Goal: Task Accomplishment & Management: Manage account settings

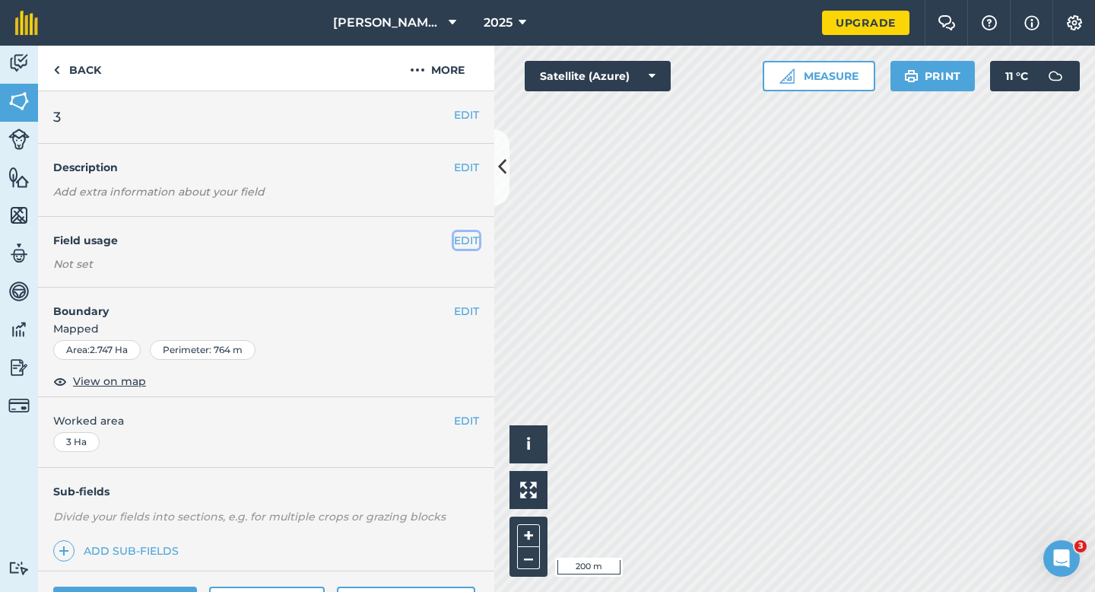
click at [474, 243] on button "EDIT" at bounding box center [466, 240] width 25 height 17
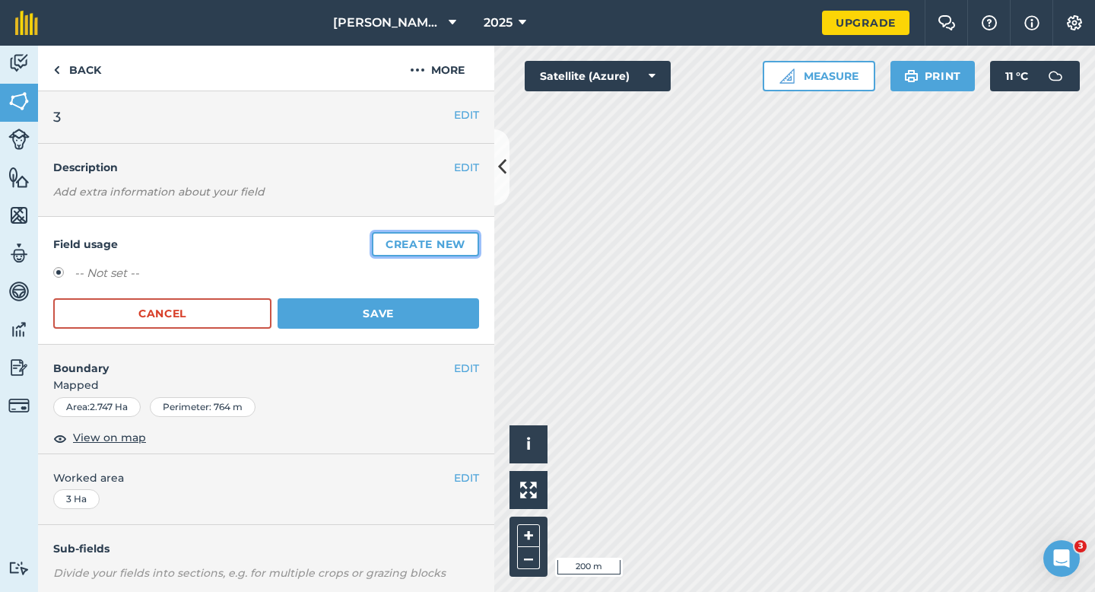
click at [418, 243] on button "Create new" at bounding box center [425, 244] width 107 height 24
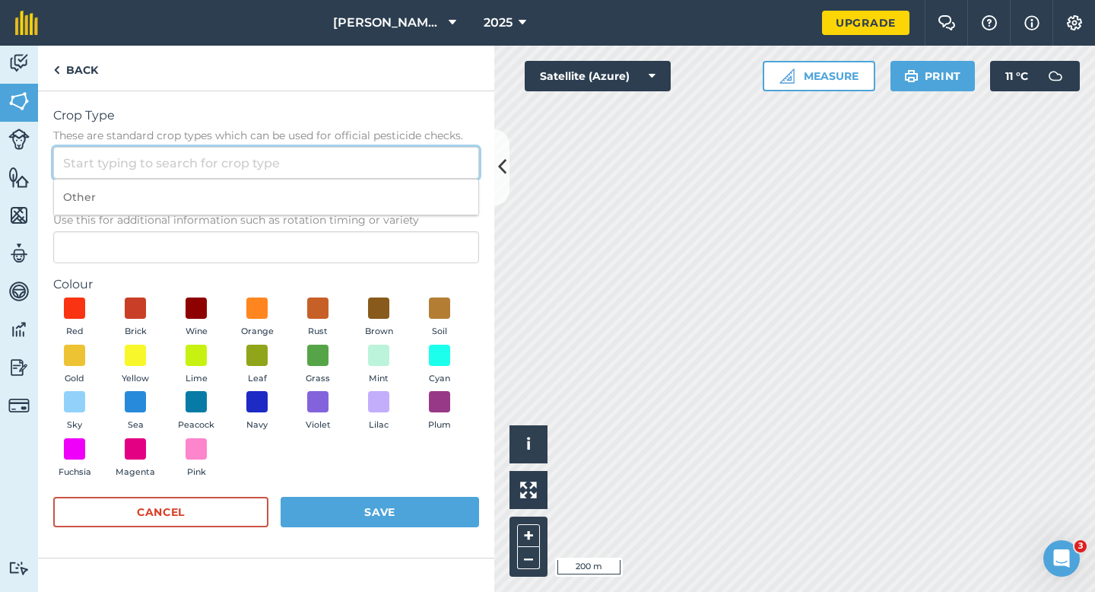
click at [378, 156] on input "Crop Type These are standard crop types which can be used for official pesticid…" at bounding box center [266, 163] width 426 height 32
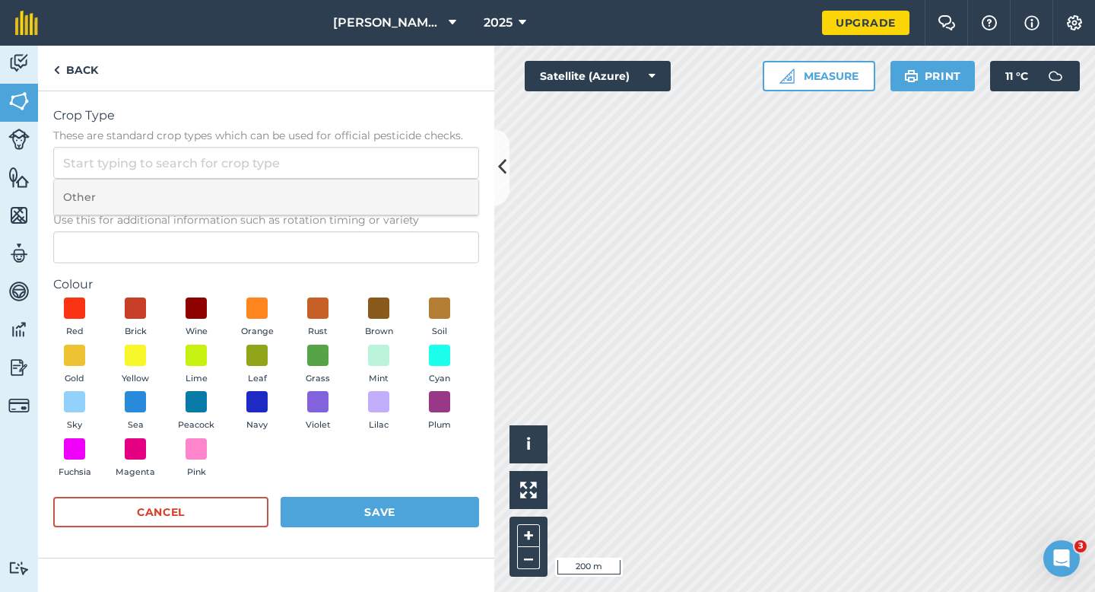
click at [378, 185] on li "Other" at bounding box center [266, 197] width 424 height 36
type input "Other"
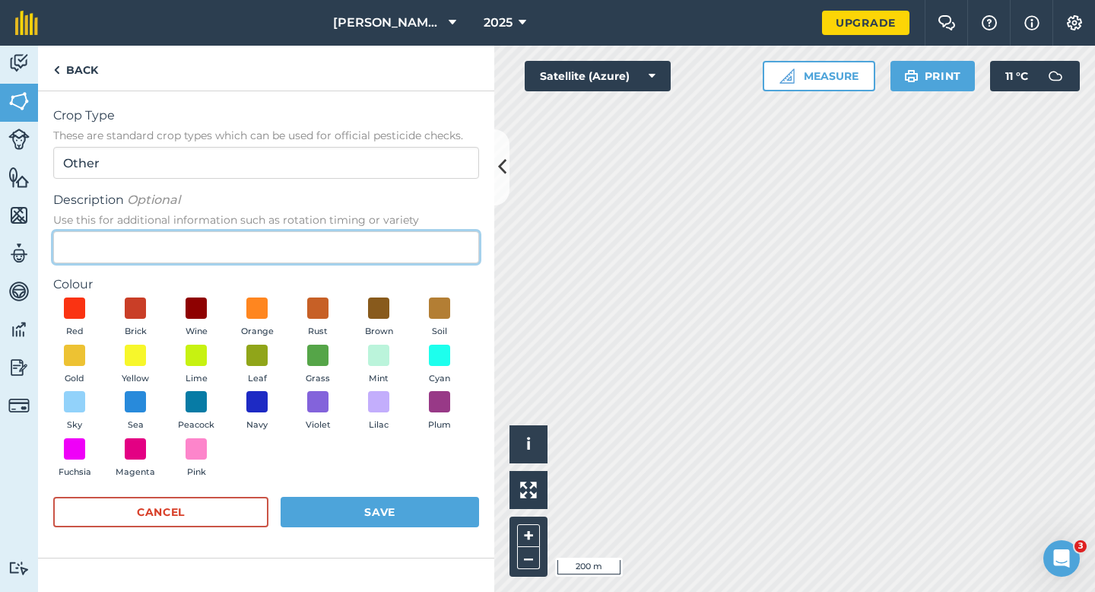
click at [378, 257] on input "Description Optional Use this for additional information such as rotation timin…" at bounding box center [266, 247] width 426 height 32
click at [313, 261] on input "Description Optional Use this for additional information such as rotation timin…" at bounding box center [266, 247] width 426 height 32
type input "Grass"
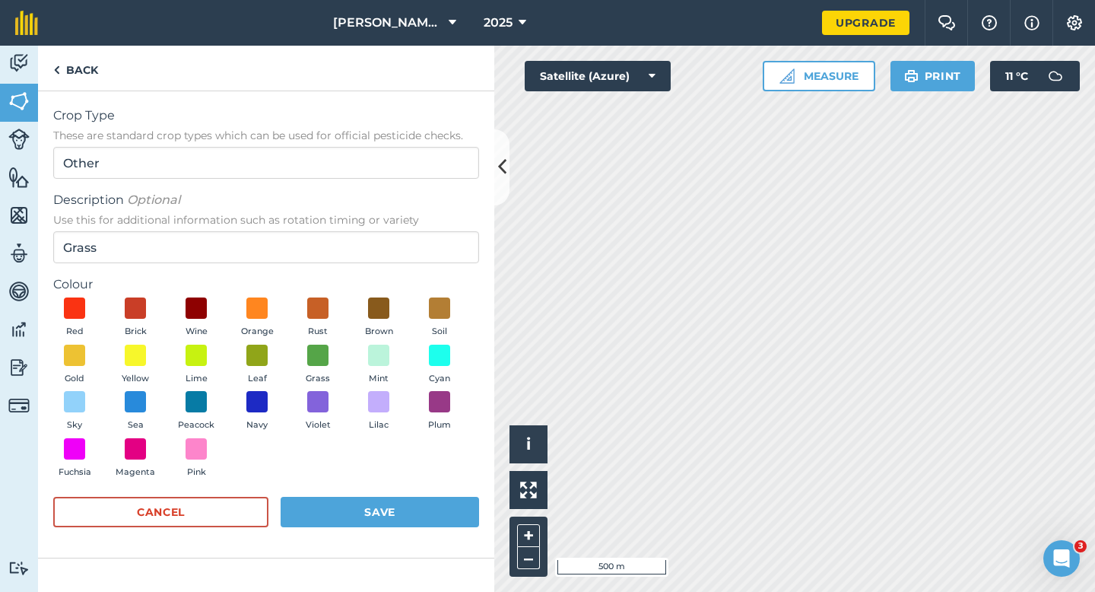
click at [294, 351] on div "Red Brick Wine Orange Rust Brown Soil Gold Yellow Lime Leaf Grass Mint Cyan Sky…" at bounding box center [266, 390] width 426 height 187
click at [336, 360] on button "Grass" at bounding box center [318, 365] width 43 height 41
click at [364, 507] on button "Save" at bounding box center [380, 512] width 199 height 30
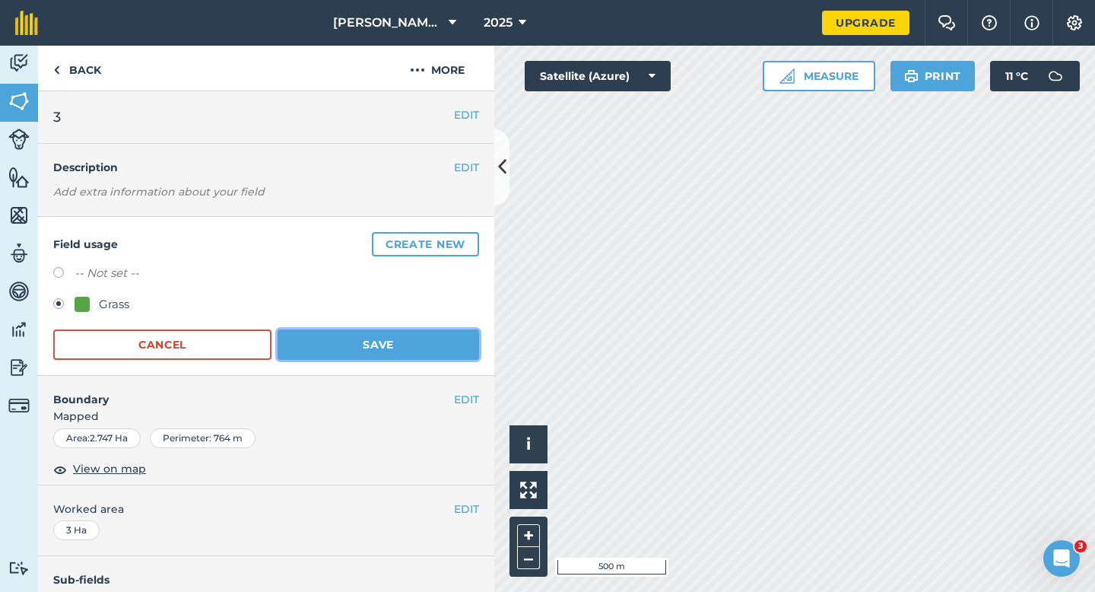
click at [396, 351] on button "Save" at bounding box center [379, 344] width 202 height 30
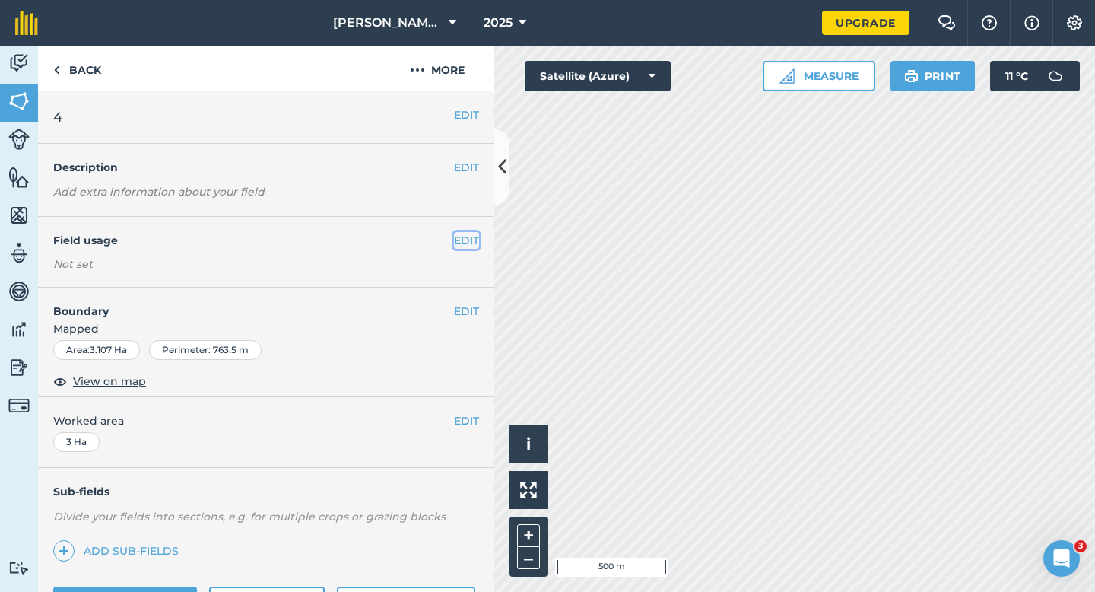
click at [459, 240] on button "EDIT" at bounding box center [466, 240] width 25 height 17
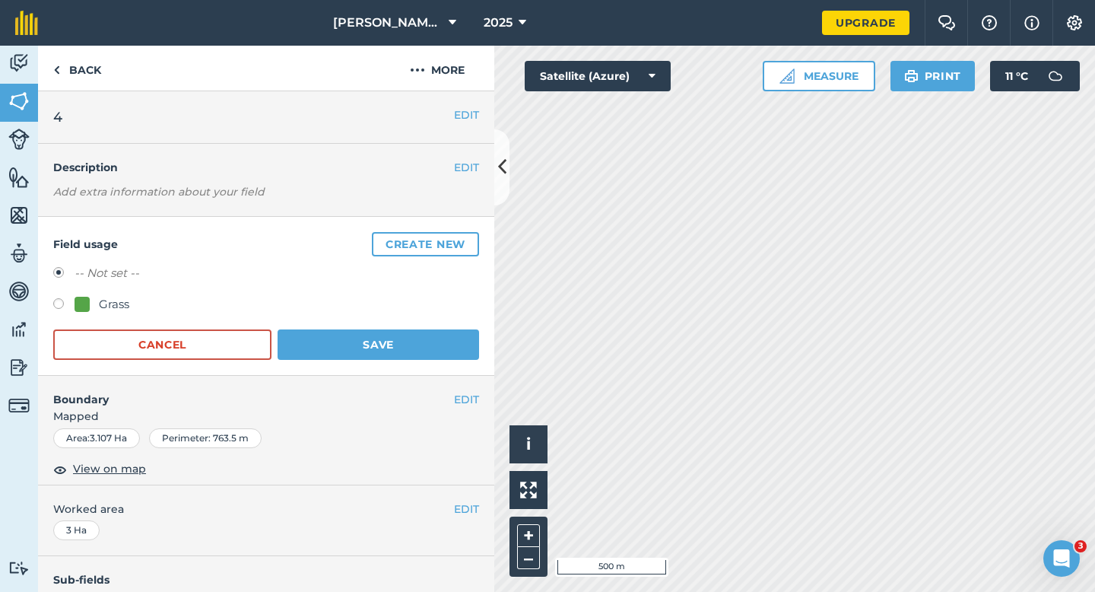
click at [113, 311] on div "Grass" at bounding box center [114, 304] width 30 height 18
radio input "true"
radio input "false"
click at [351, 338] on button "Save" at bounding box center [379, 344] width 202 height 30
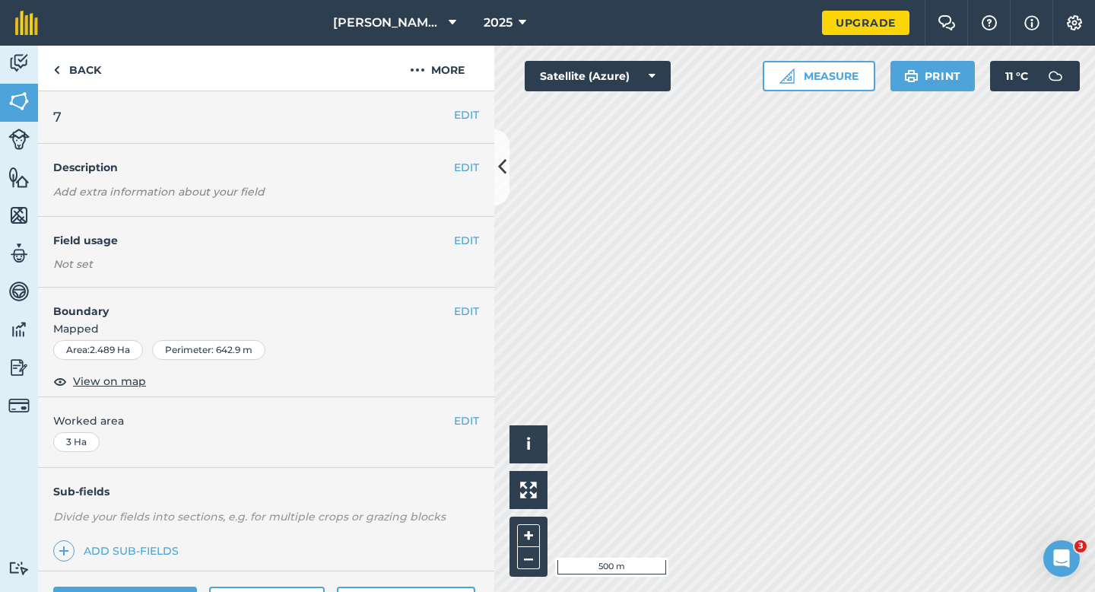
click at [465, 251] on div "EDIT Field usage Not set" at bounding box center [266, 252] width 456 height 71
click at [461, 237] on button "EDIT" at bounding box center [466, 240] width 25 height 17
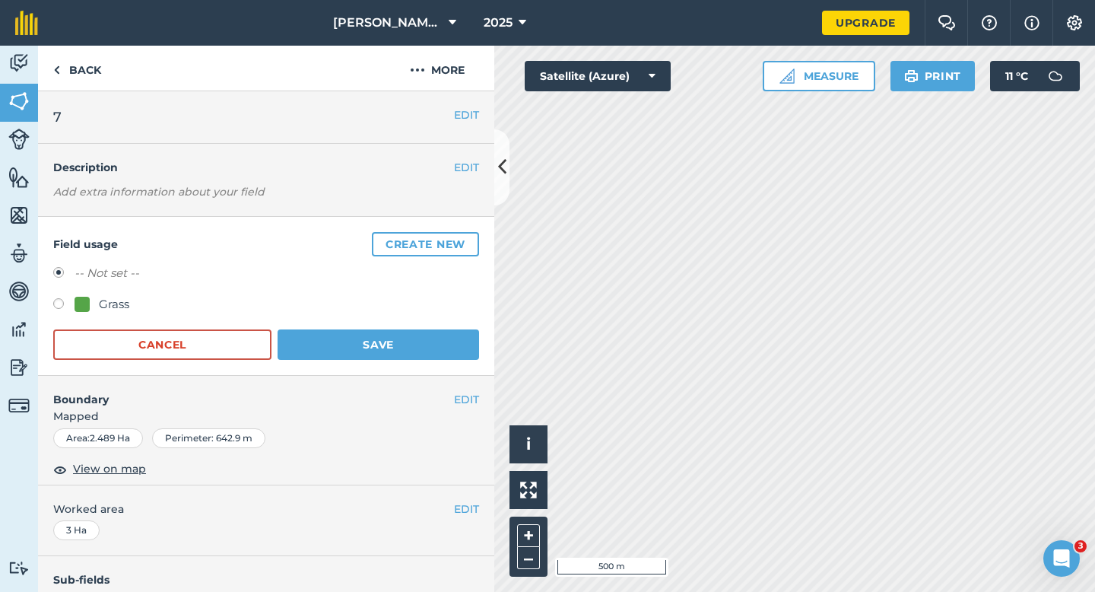
click at [120, 303] on div "Grass" at bounding box center [114, 304] width 30 height 18
radio input "true"
radio input "false"
click at [370, 355] on button "Save" at bounding box center [379, 344] width 202 height 30
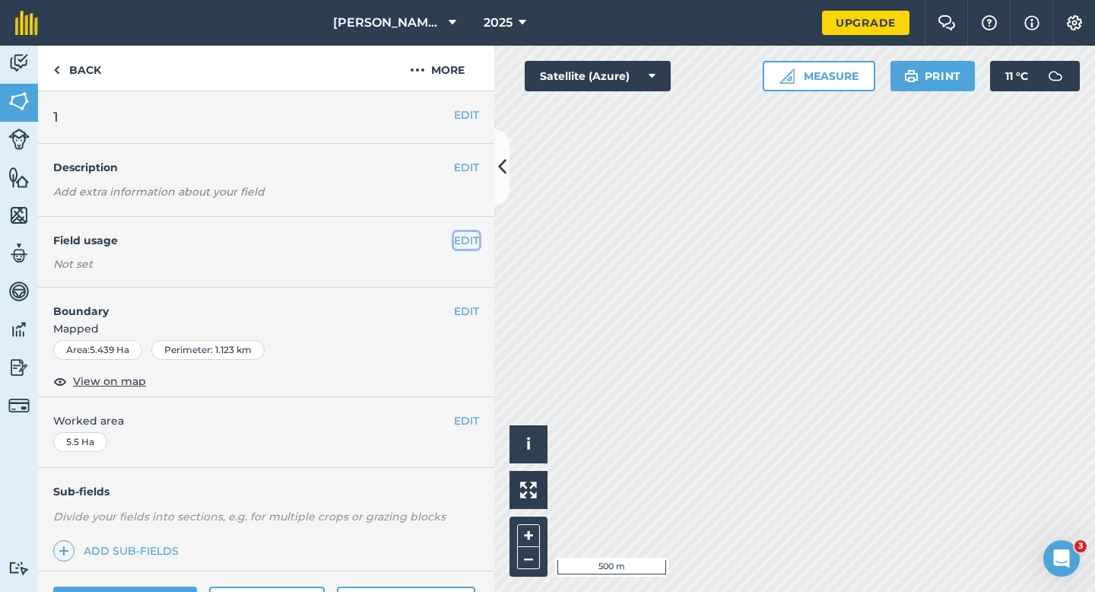
click at [463, 244] on button "EDIT" at bounding box center [466, 240] width 25 height 17
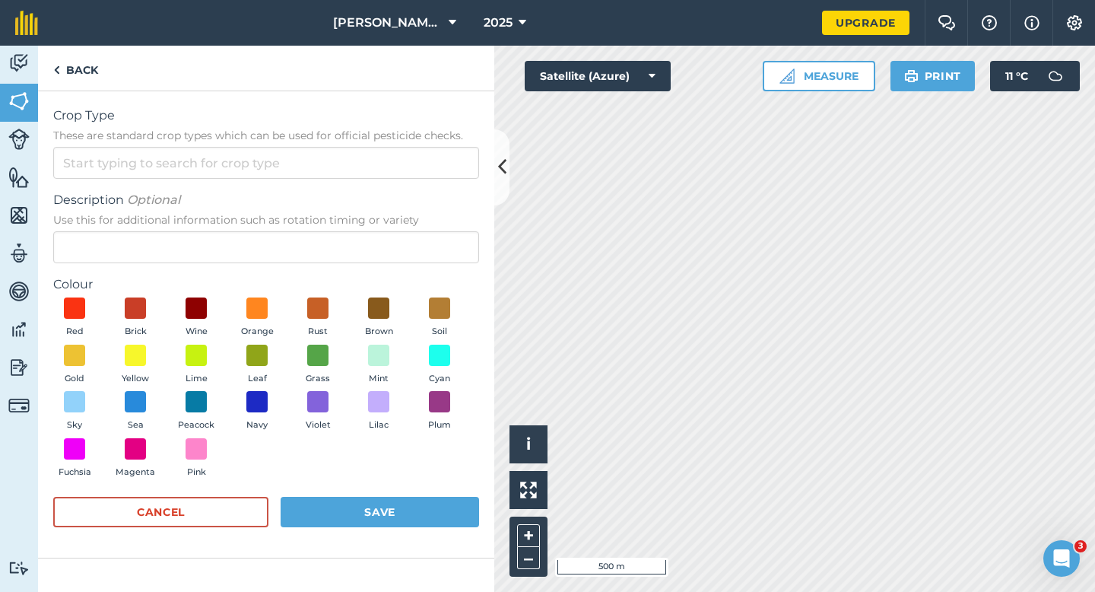
click at [395, 184] on form "Crop Type These are standard crop types which can be used for official pesticid…" at bounding box center [266, 324] width 426 height 436
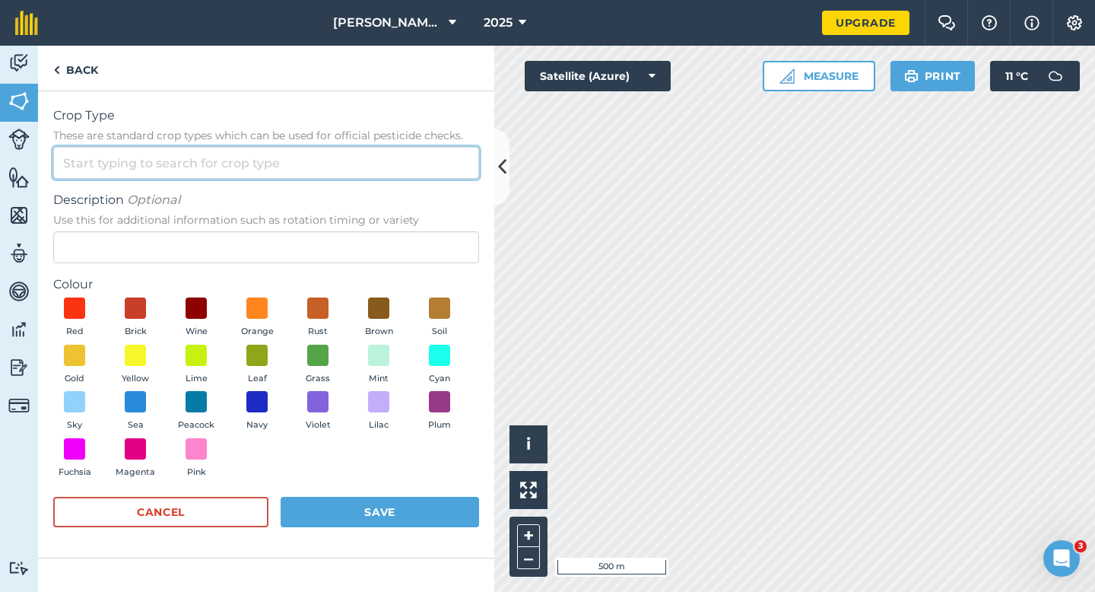
click at [395, 176] on input "Crop Type These are standard crop types which can be used for official pesticid…" at bounding box center [266, 163] width 426 height 32
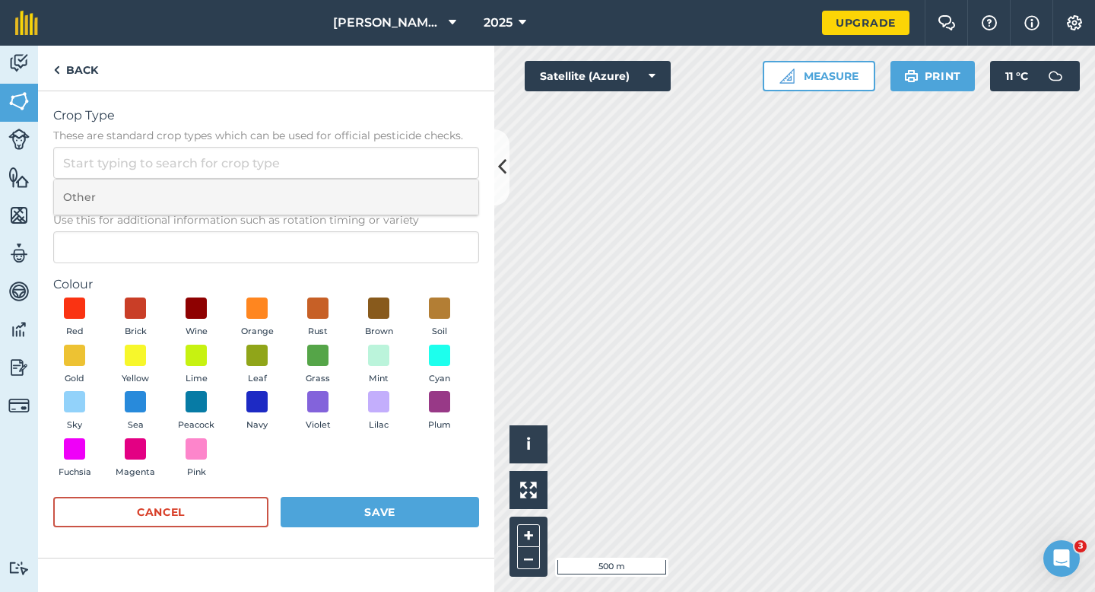
click at [395, 180] on li "Other" at bounding box center [266, 197] width 424 height 36
type input "Other"
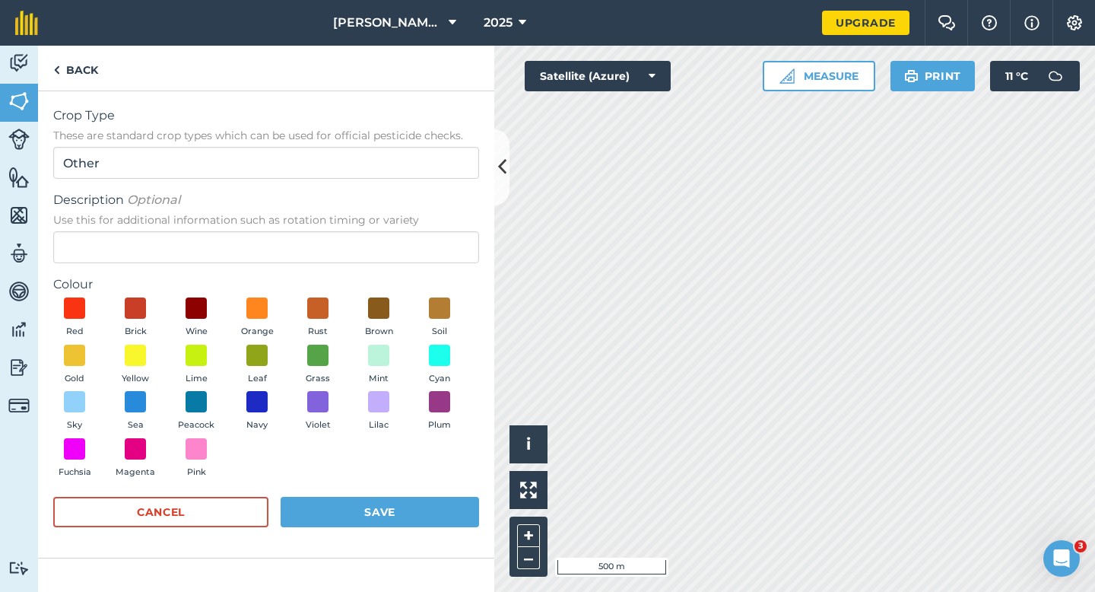
click at [395, 220] on span "Use this for additional information such as rotation timing or variety" at bounding box center [266, 219] width 426 height 15
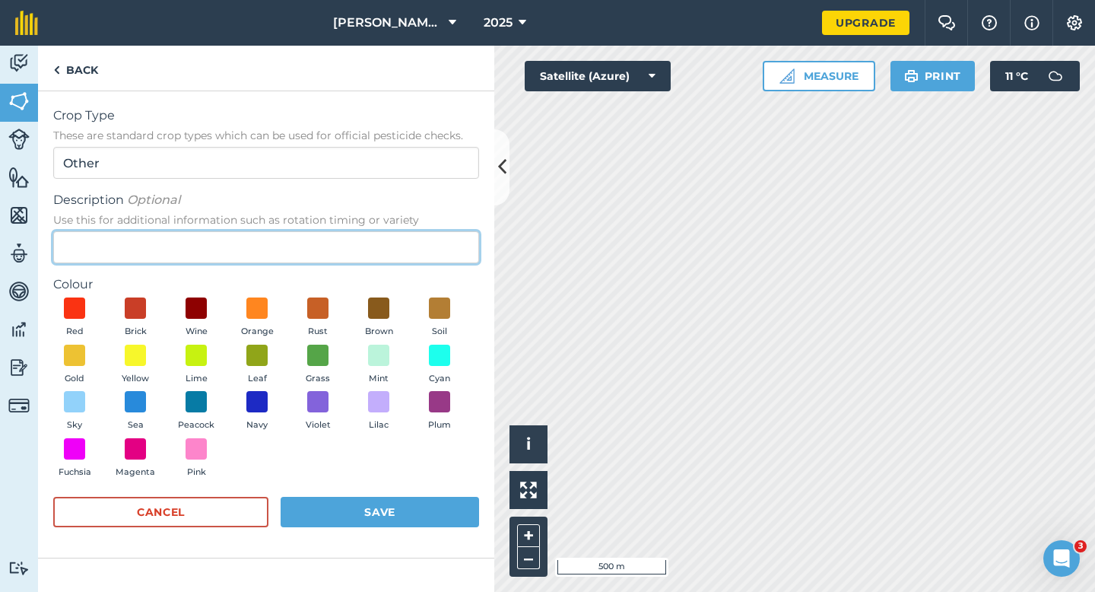
click at [395, 231] on input "Description Optional Use this for additional information such as rotation timin…" at bounding box center [266, 247] width 426 height 32
click at [395, 236] on input "Description Optional Use this for additional information such as rotation timin…" at bounding box center [266, 247] width 426 height 32
type input "Barley"
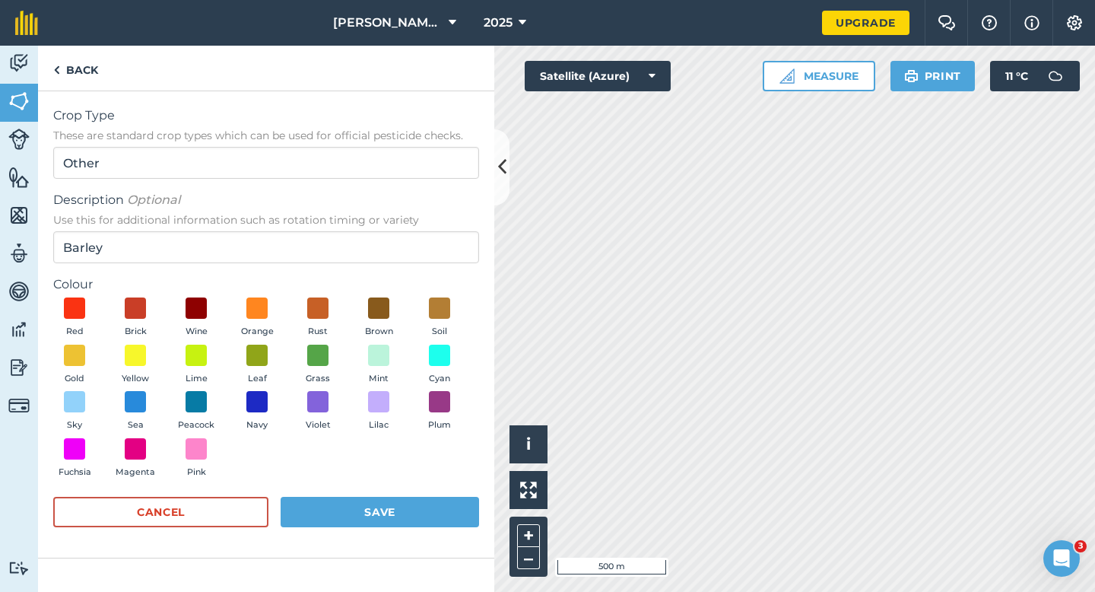
click at [173, 354] on div "Red Brick Wine Orange Rust Brown Soil Gold Yellow Lime Leaf Grass Mint Cyan Sky…" at bounding box center [266, 390] width 426 height 187
click at [140, 354] on span at bounding box center [136, 355] width 24 height 24
click at [429, 481] on div "Red Brick Wine Orange Rust Brown Soil Gold Yellow Lime Leaf Grass Mint Cyan Sky…" at bounding box center [266, 390] width 426 height 187
click at [434, 526] on button "Save" at bounding box center [380, 512] width 199 height 30
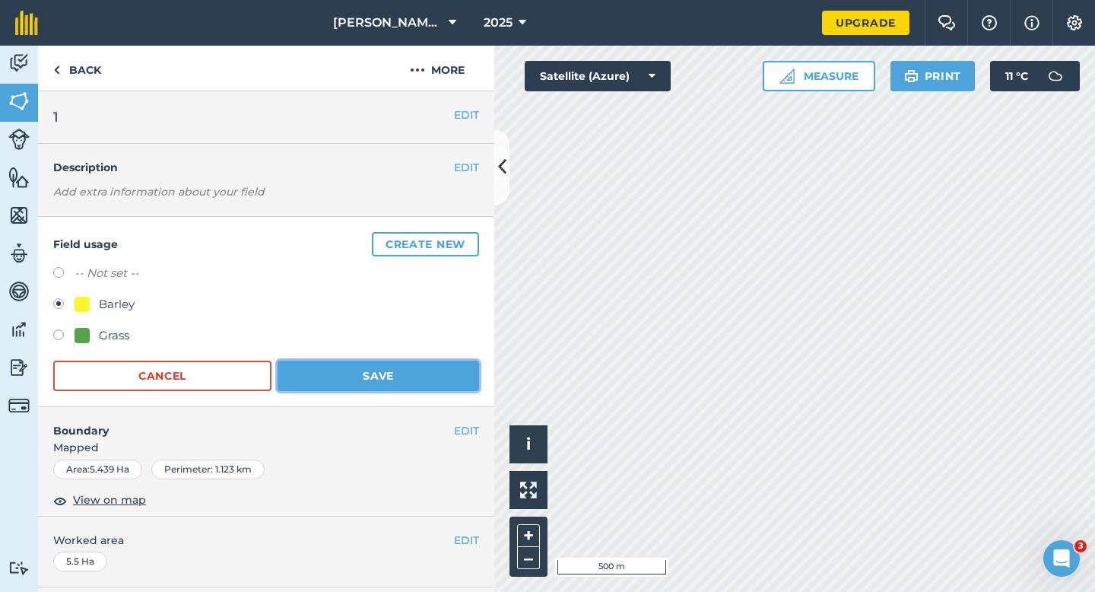
click at [332, 376] on button "Save" at bounding box center [379, 376] width 202 height 30
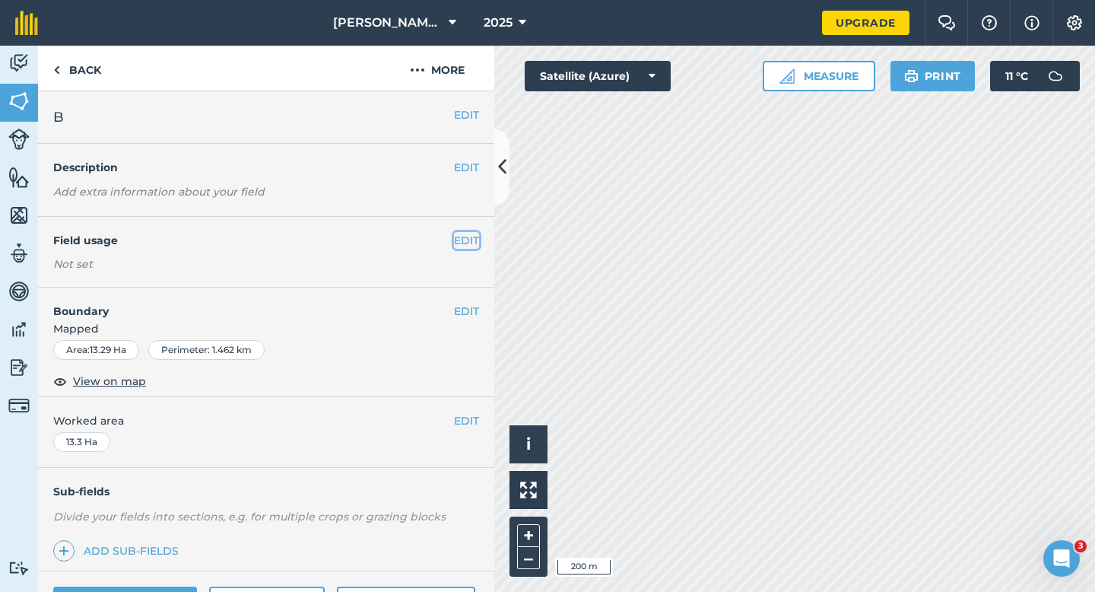
click at [472, 248] on button "EDIT" at bounding box center [466, 240] width 25 height 17
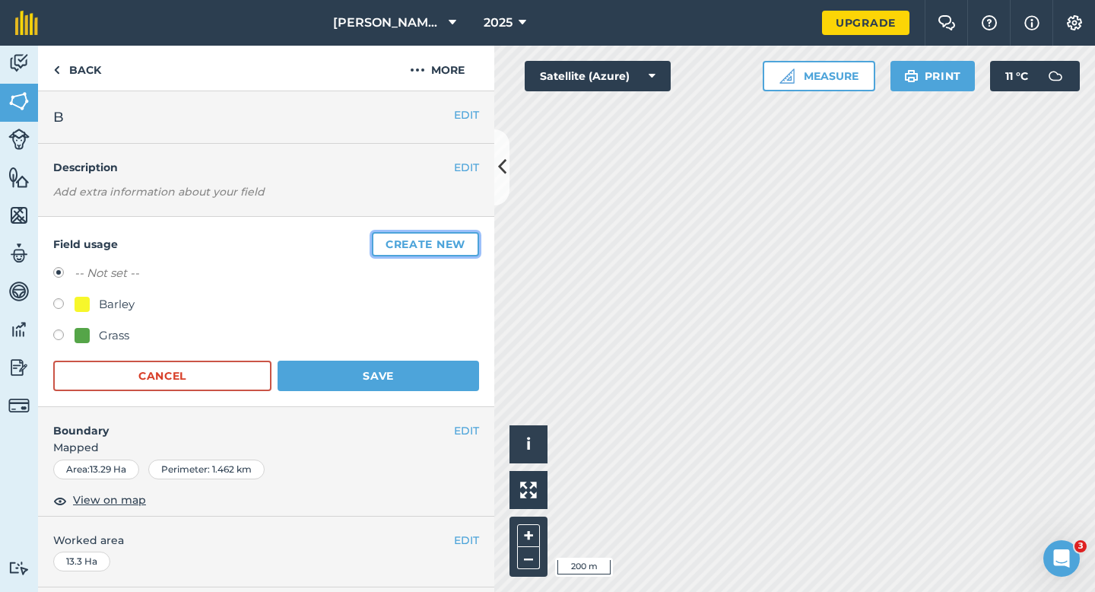
click at [472, 248] on button "Create new" at bounding box center [425, 244] width 107 height 24
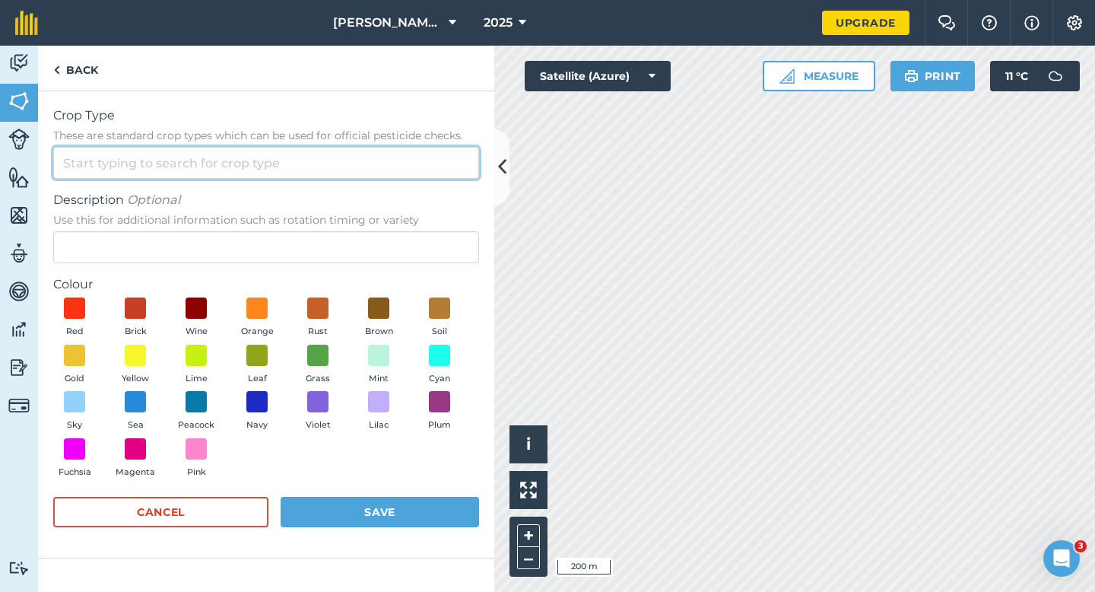
click at [437, 173] on input "Crop Type These are standard crop types which can be used for official pesticid…" at bounding box center [266, 163] width 426 height 32
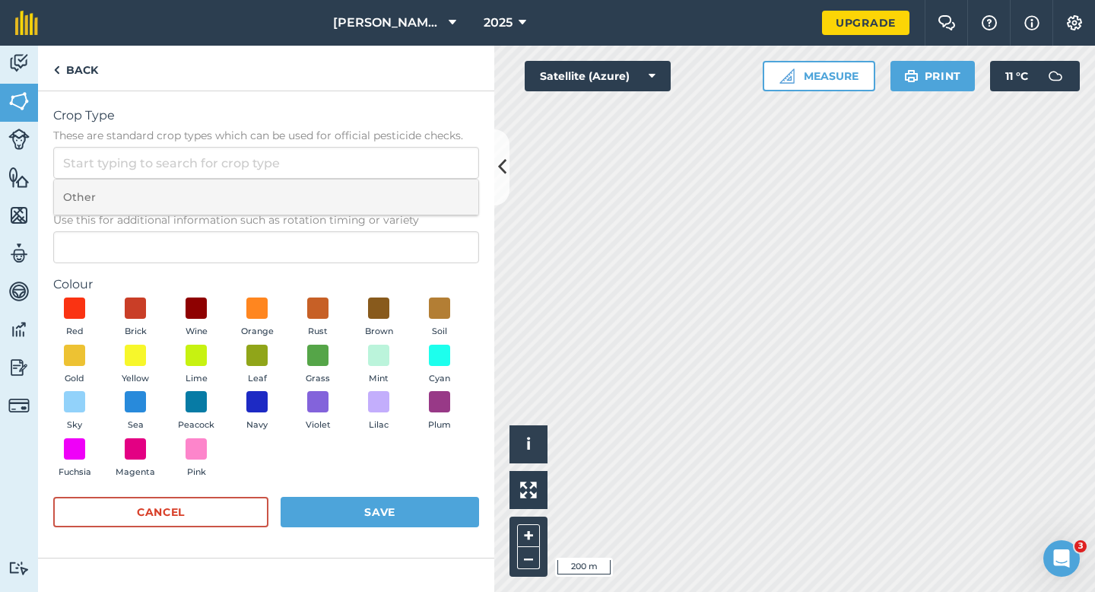
click at [437, 195] on li "Other" at bounding box center [266, 197] width 424 height 36
type input "Other"
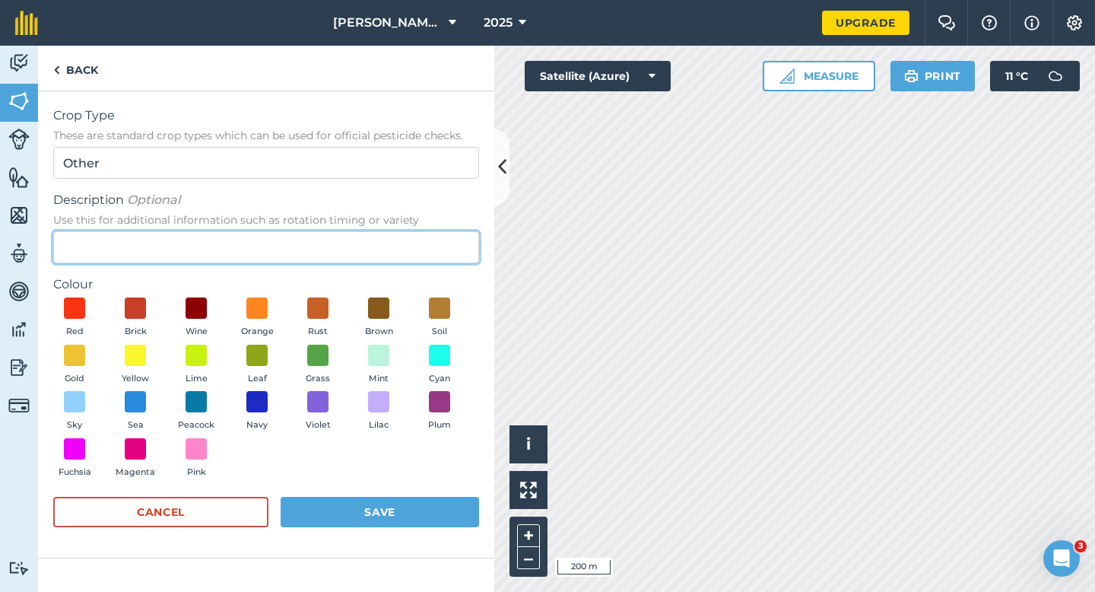
click at [437, 241] on input "Description Optional Use this for additional information such as rotation timin…" at bounding box center [266, 247] width 426 height 32
type input "Radish Seed"
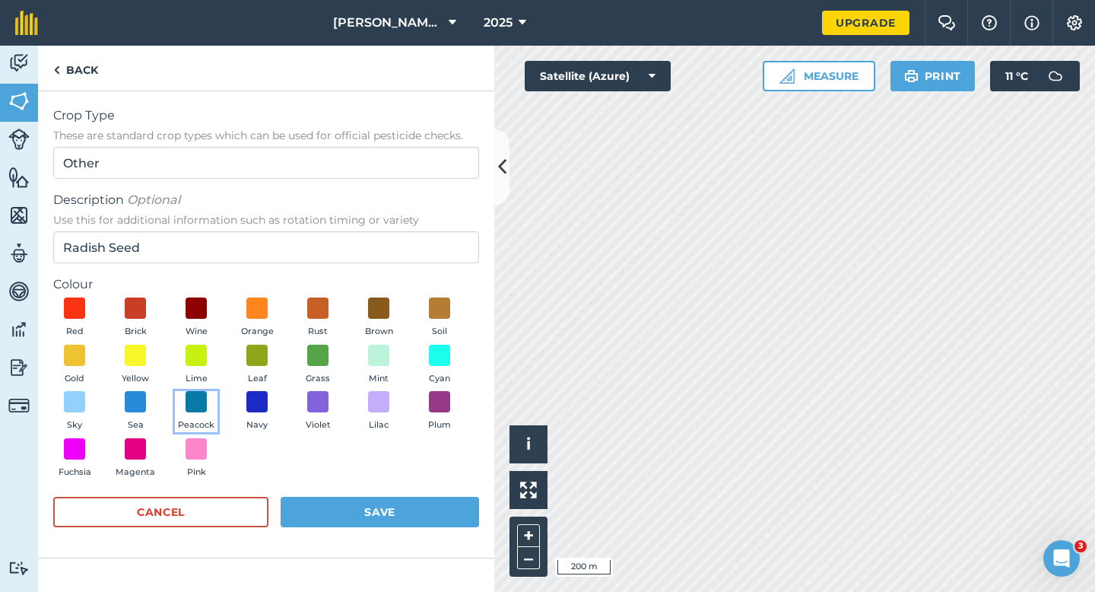
click at [209, 402] on button "Peacock" at bounding box center [196, 411] width 43 height 41
click at [408, 516] on button "Save" at bounding box center [380, 512] width 199 height 30
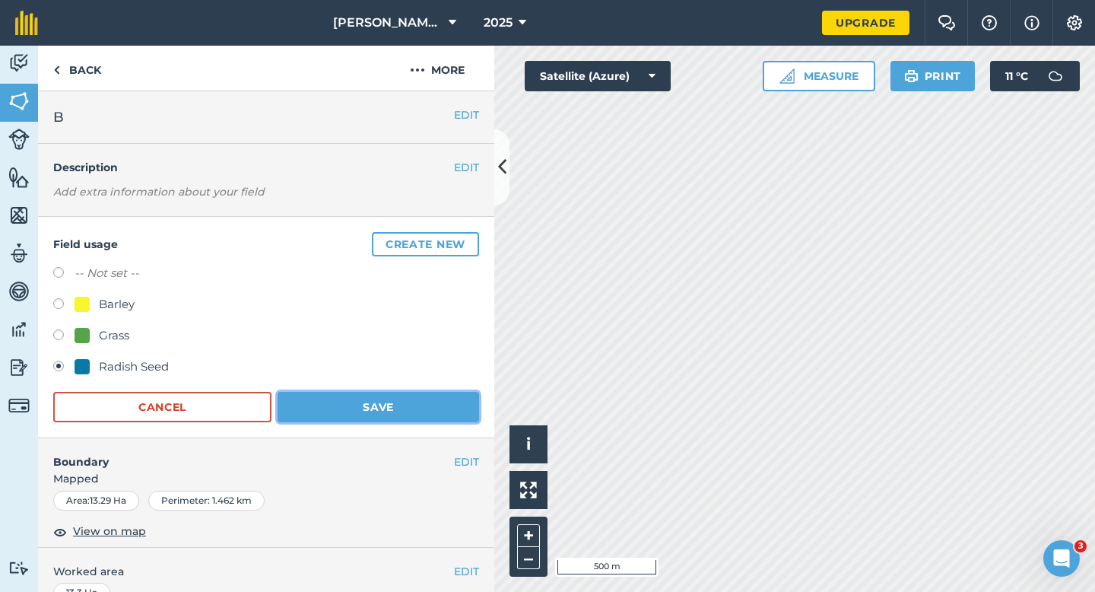
click at [414, 418] on button "Save" at bounding box center [379, 407] width 202 height 30
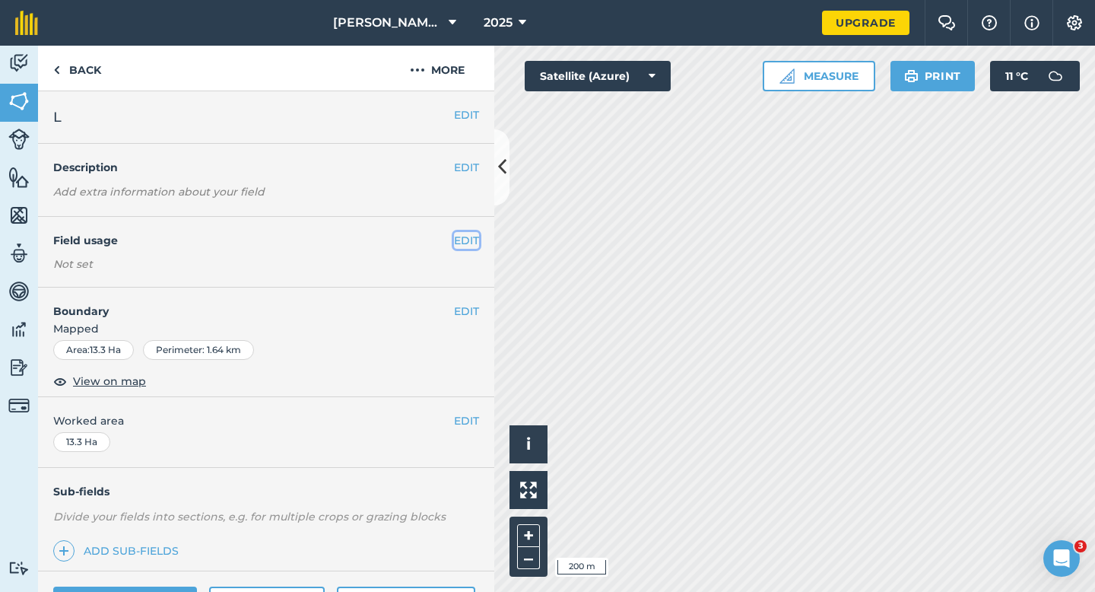
click at [463, 244] on button "EDIT" at bounding box center [466, 240] width 25 height 17
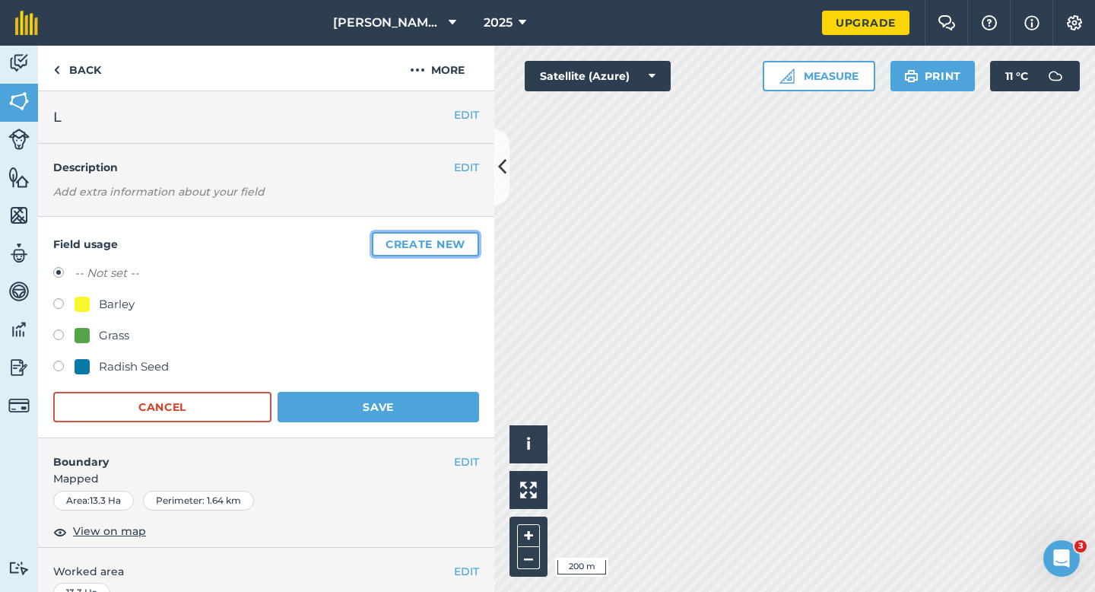
click at [463, 244] on button "Create new" at bounding box center [425, 244] width 107 height 24
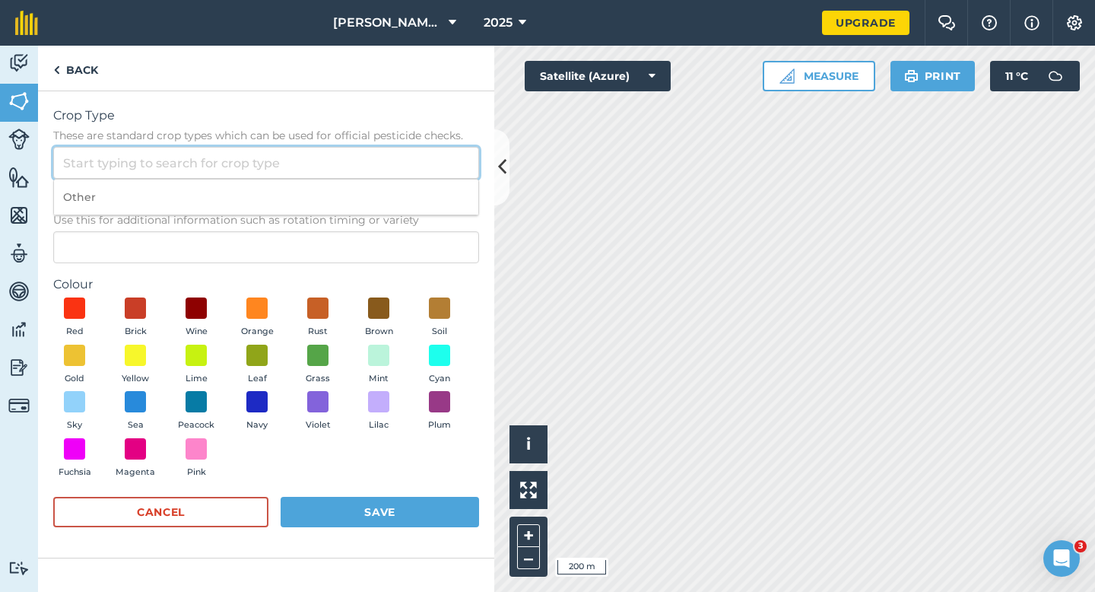
click at [383, 167] on input "Crop Type These are standard crop types which can be used for official pesticid…" at bounding box center [266, 163] width 426 height 32
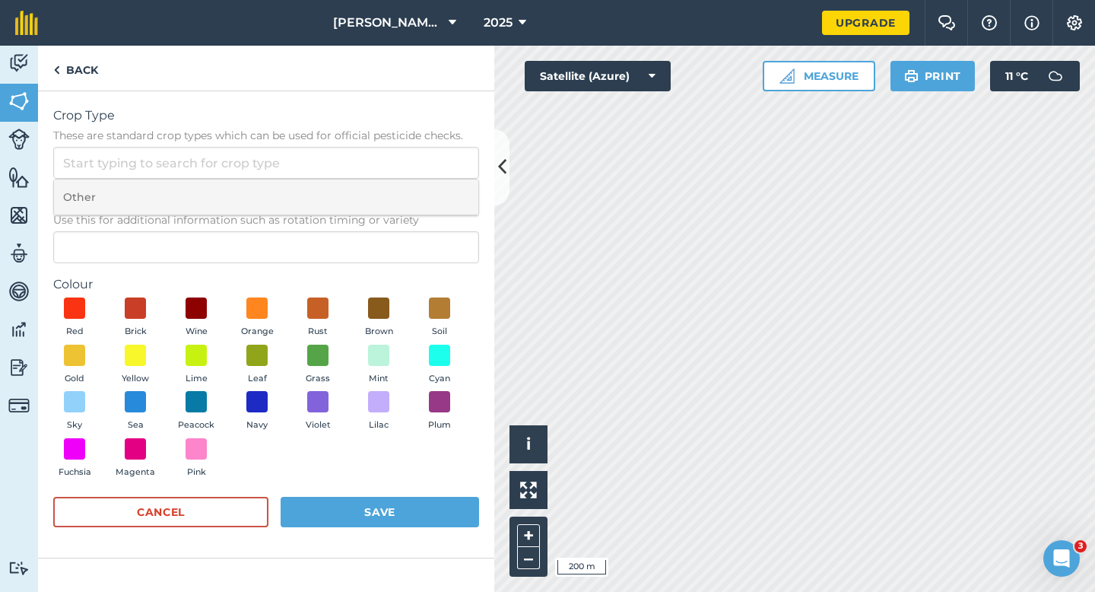
click at [383, 185] on li "Other" at bounding box center [266, 197] width 424 height 36
type input "Other"
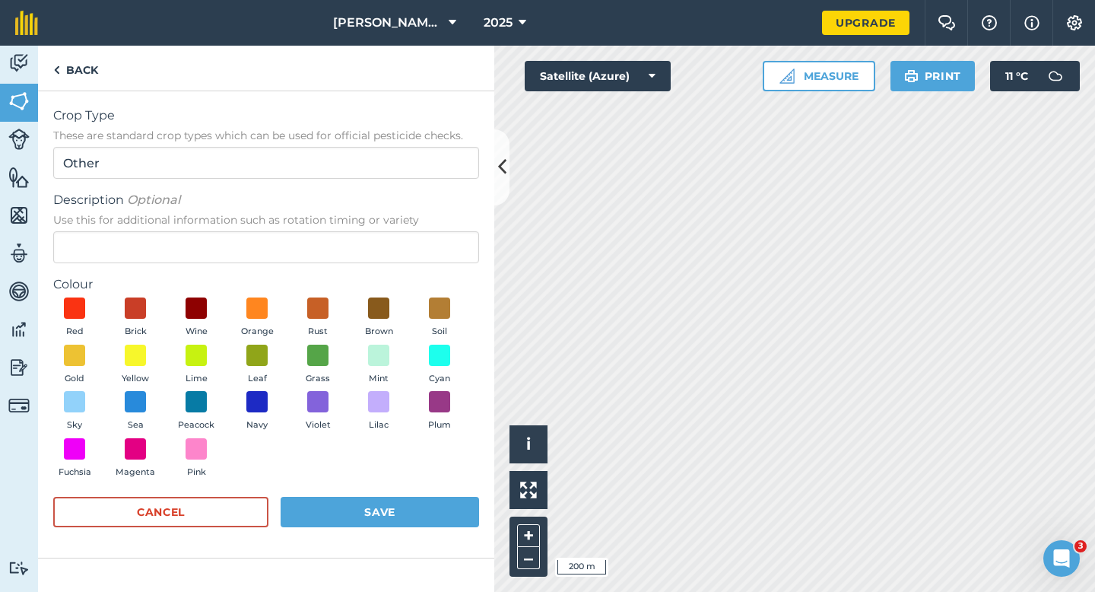
click at [383, 271] on form "Crop Type These are standard crop types which can be used for official pesticid…" at bounding box center [266, 324] width 426 height 436
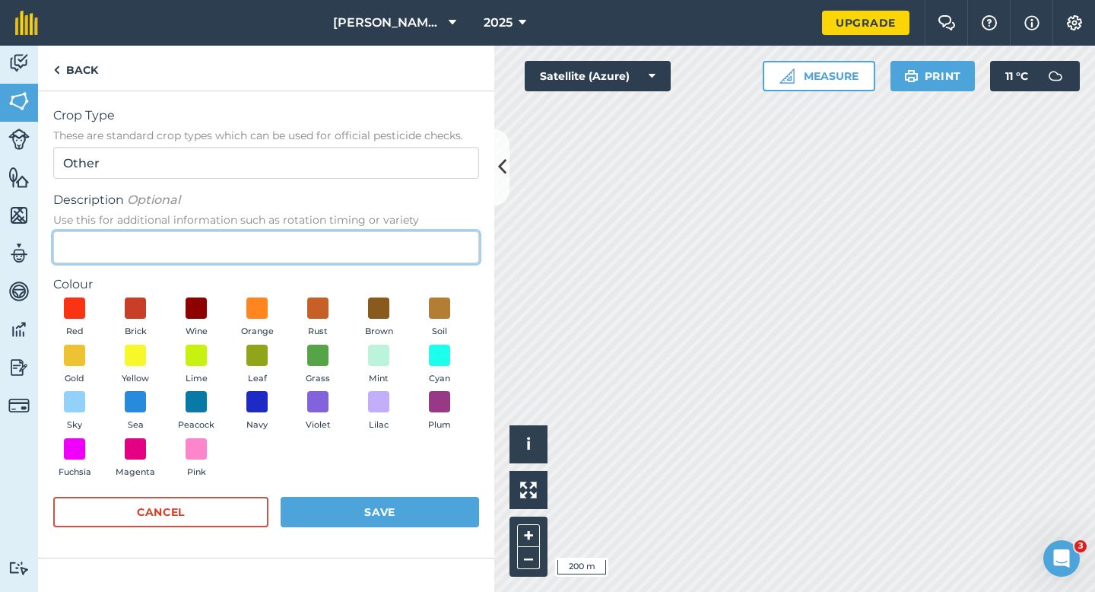
click at [383, 250] on input "Description Optional Use this for additional information such as rotation timin…" at bounding box center [266, 247] width 426 height 32
type input "Wheat"
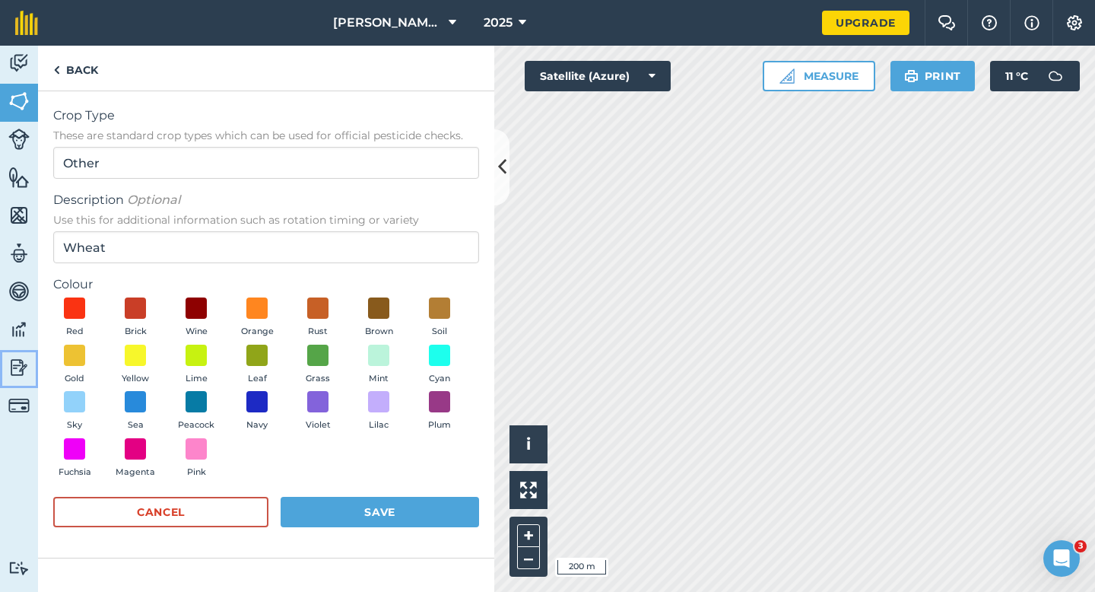
click at [32, 375] on link "Reporting" at bounding box center [19, 369] width 38 height 38
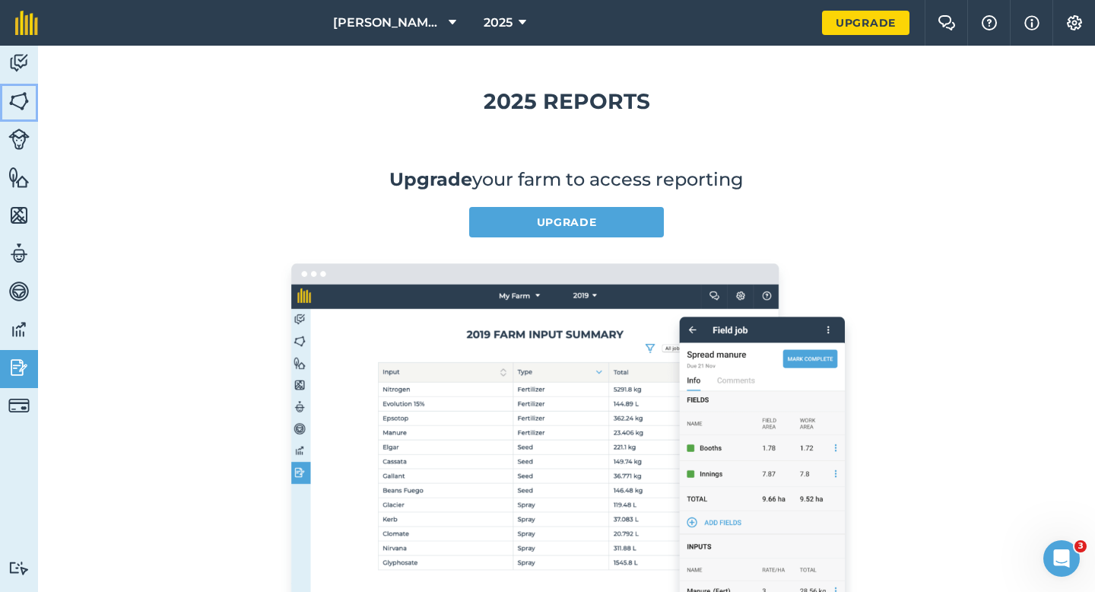
click at [30, 103] on link "Fields" at bounding box center [19, 103] width 38 height 38
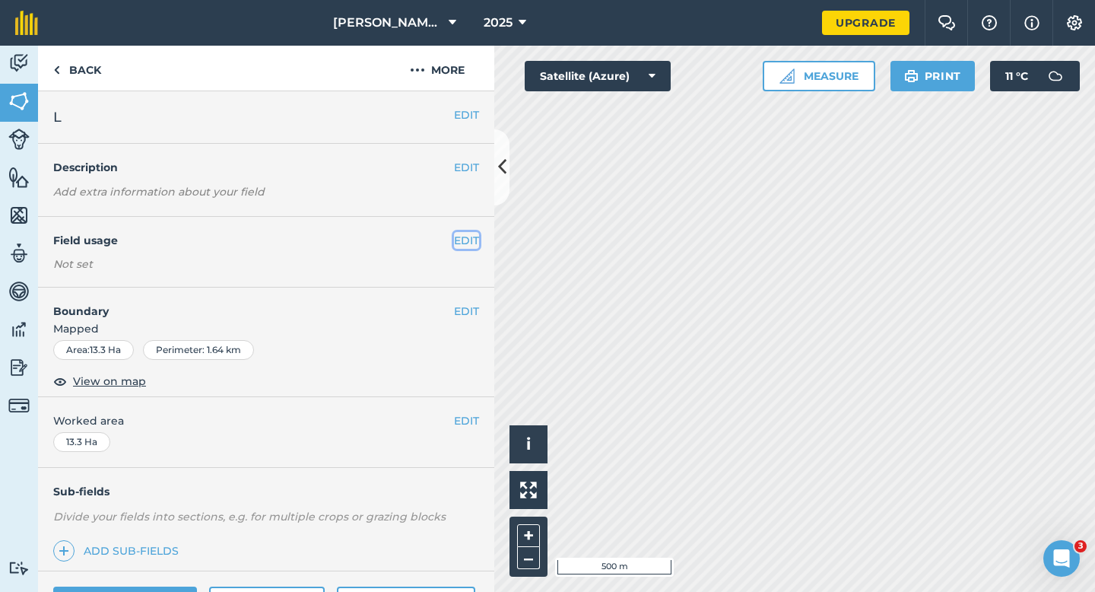
click at [472, 240] on button "EDIT" at bounding box center [466, 240] width 25 height 17
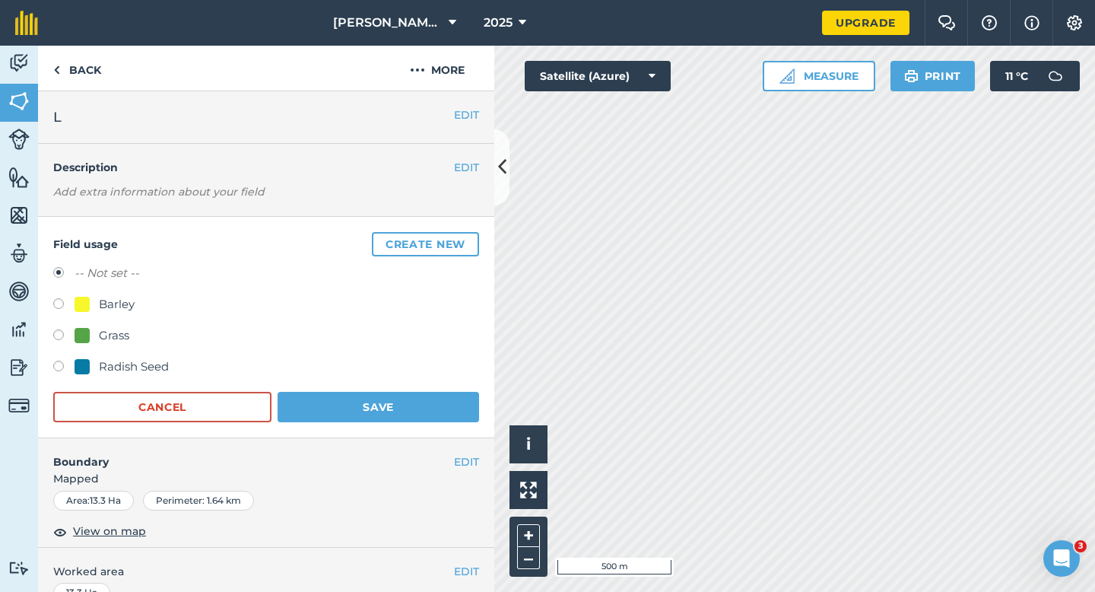
click at [472, 240] on button "Create new" at bounding box center [425, 244] width 107 height 24
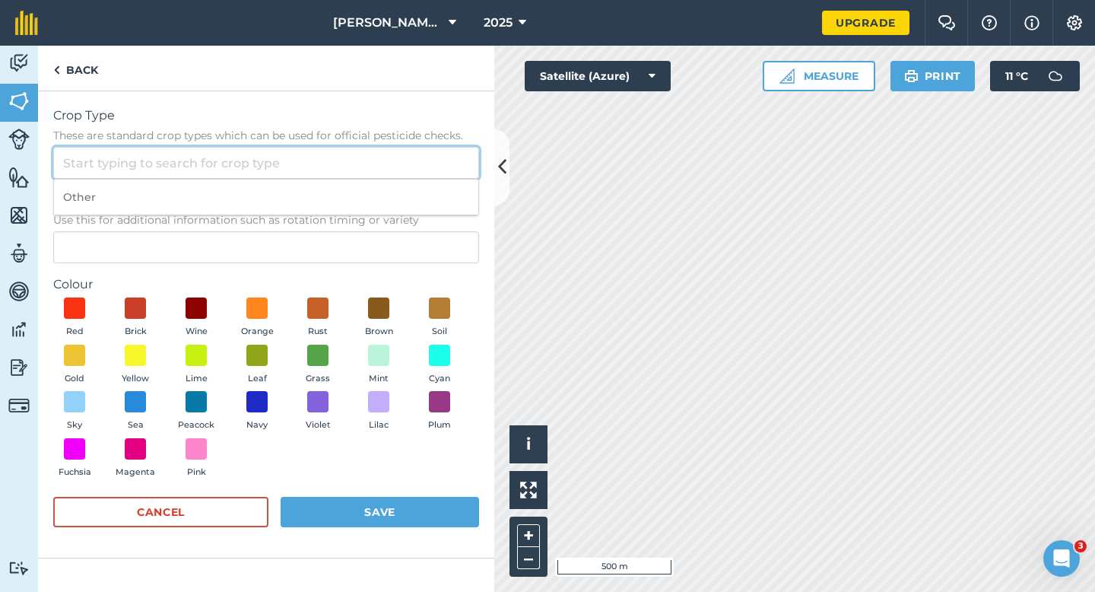
click at [420, 175] on input "Crop Type These are standard crop types which can be used for official pesticid…" at bounding box center [266, 163] width 426 height 32
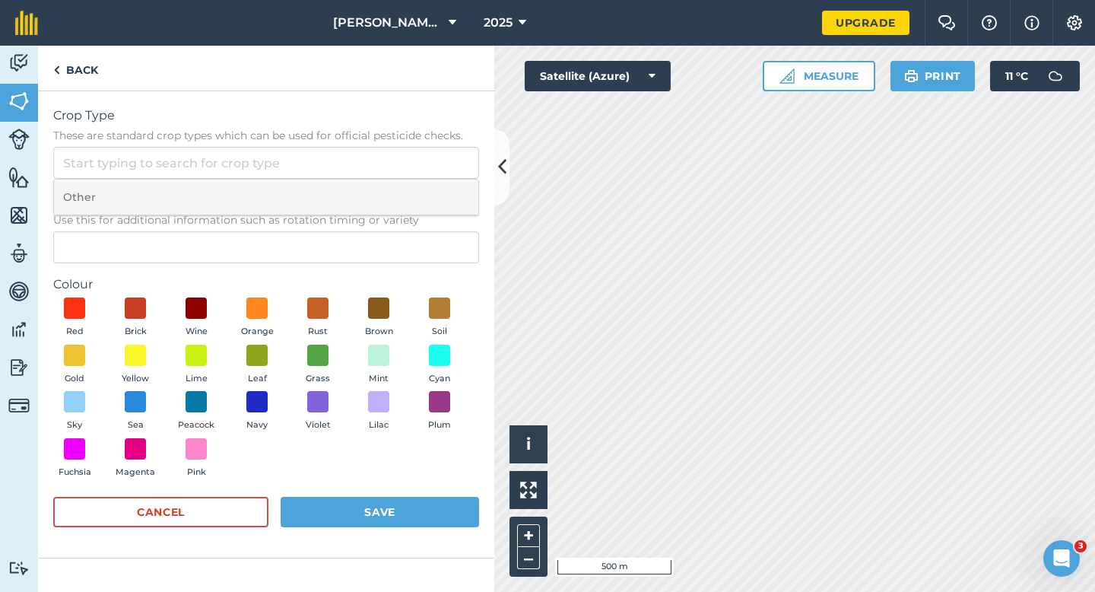
click at [420, 188] on li "Other" at bounding box center [266, 197] width 424 height 36
type input "Other"
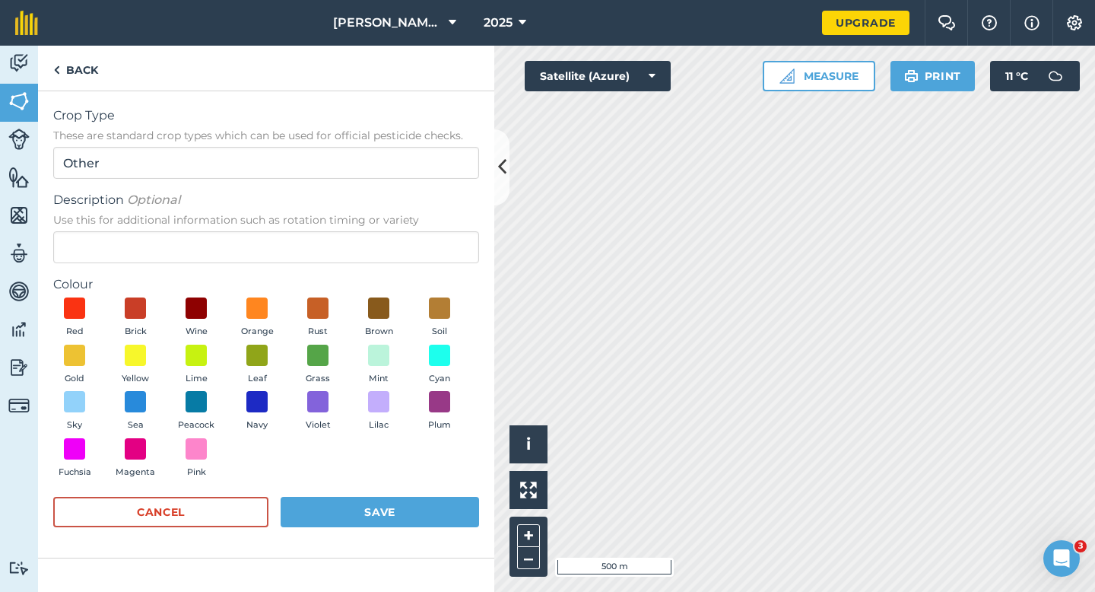
click at [420, 219] on span "Use this for additional information such as rotation timing or variety" at bounding box center [266, 219] width 426 height 15
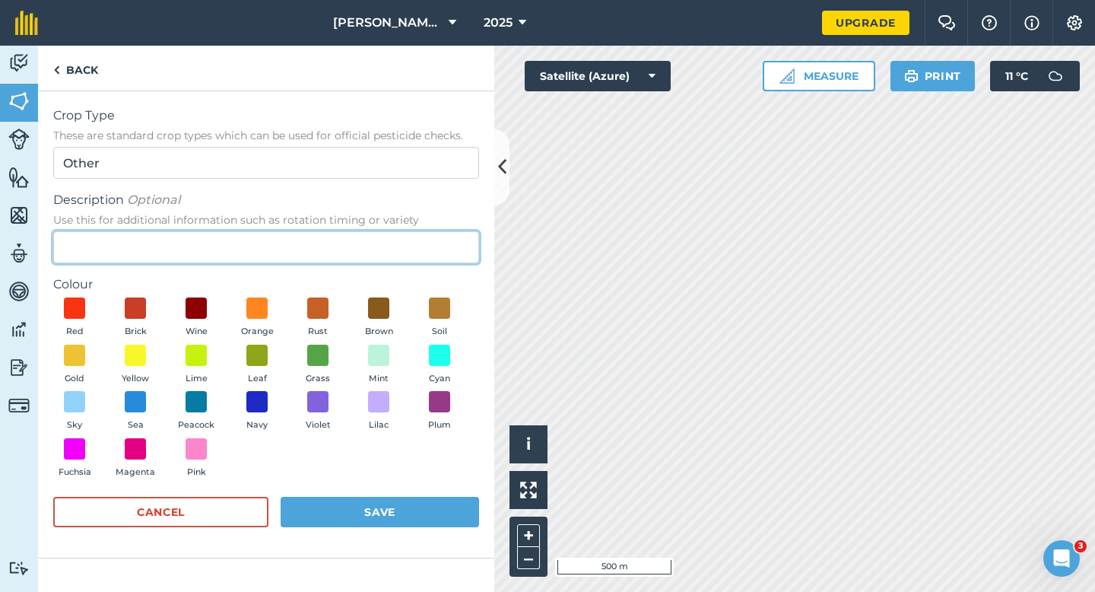
click at [420, 231] on input "Description Optional Use this for additional information such as rotation timin…" at bounding box center [266, 247] width 426 height 32
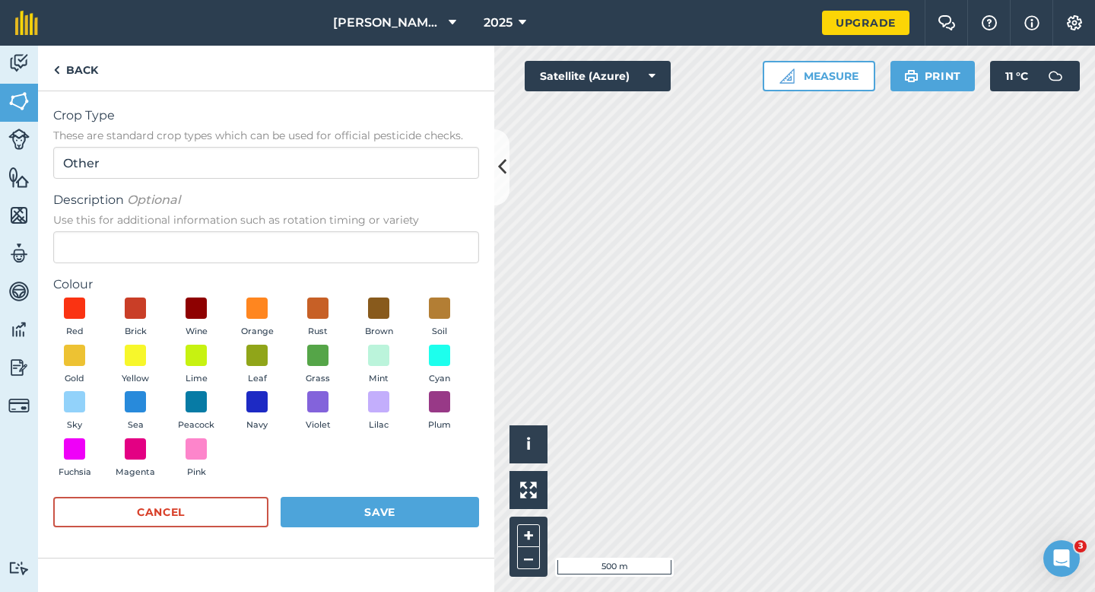
click at [420, 229] on div "Description Optional Use this for additional information such as rotation timin…" at bounding box center [266, 227] width 426 height 72
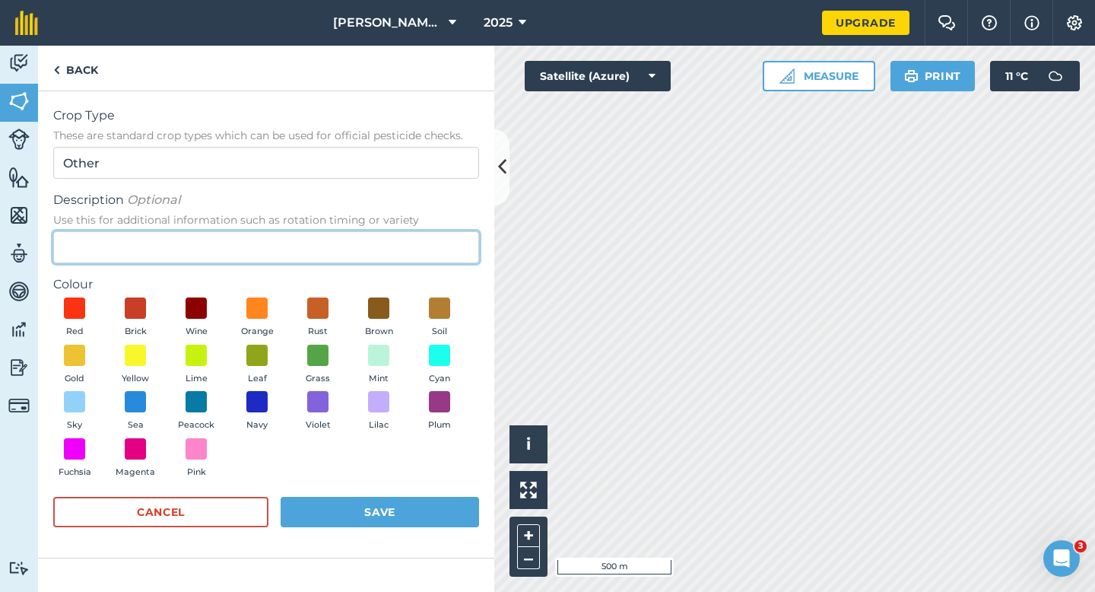
click at [421, 236] on input "Description Optional Use this for additional information such as rotation timin…" at bounding box center [266, 247] width 426 height 32
type input "Wheat"
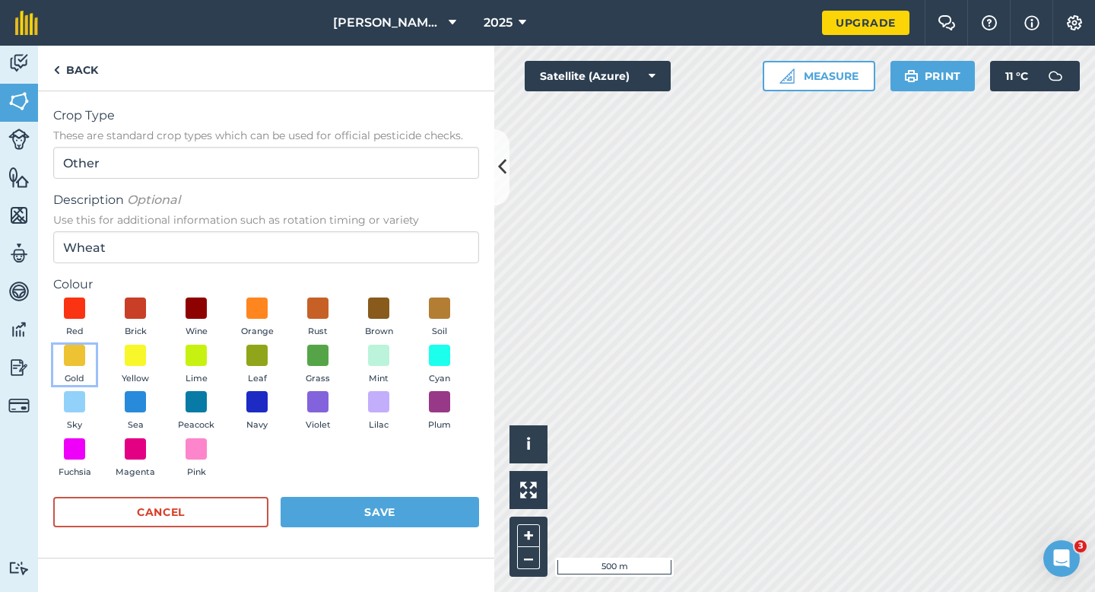
click at [81, 369] on button "Gold" at bounding box center [74, 365] width 43 height 41
click at [407, 513] on button "Save" at bounding box center [380, 512] width 199 height 30
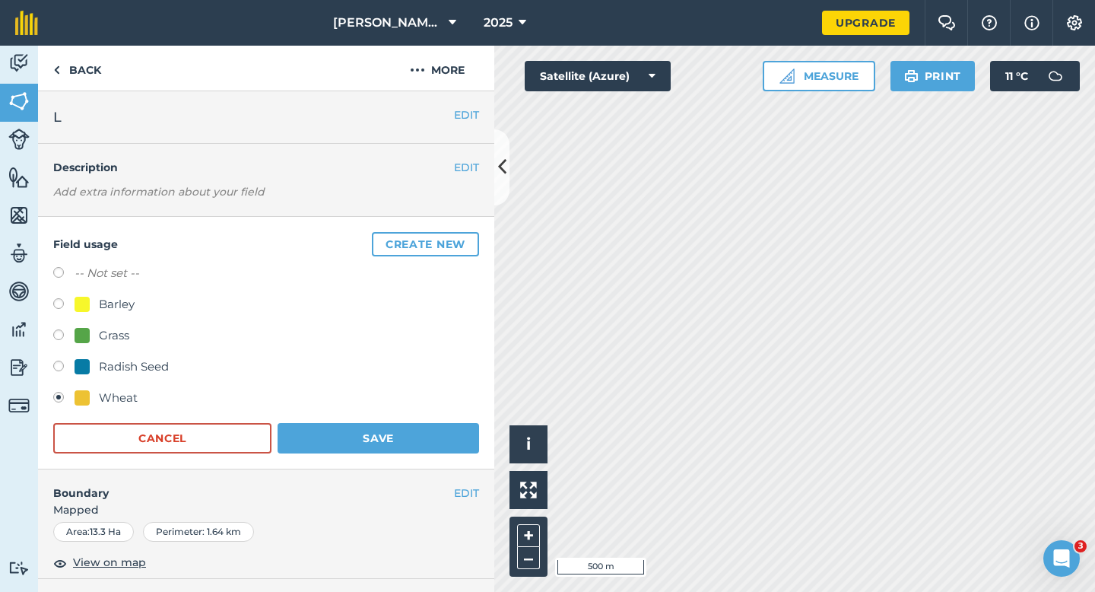
click at [403, 419] on form "-- Not set -- Barley Grass Radish Seed Wheat Cancel Save" at bounding box center [266, 358] width 426 height 189
click at [331, 419] on form "-- Not set -- Barley Grass Radish Seed Wheat Cancel Save" at bounding box center [266, 358] width 426 height 189
click at [330, 423] on button "Save" at bounding box center [379, 438] width 202 height 30
